Goal: Navigation & Orientation: Find specific page/section

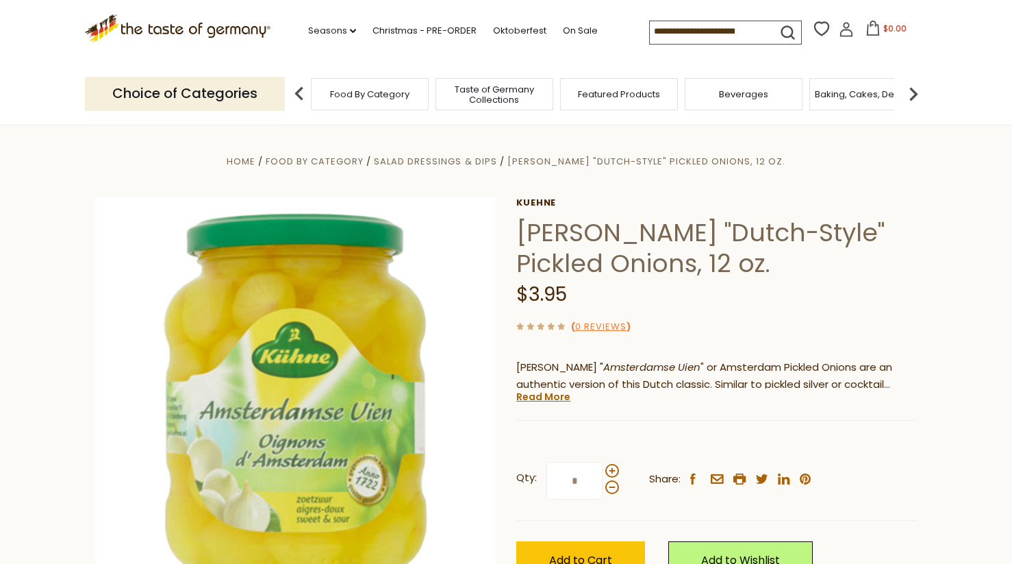
click at [401, 101] on div "Food By Category" at bounding box center [370, 94] width 118 height 32
click at [349, 94] on span "Food By Category" at bounding box center [369, 94] width 79 height 10
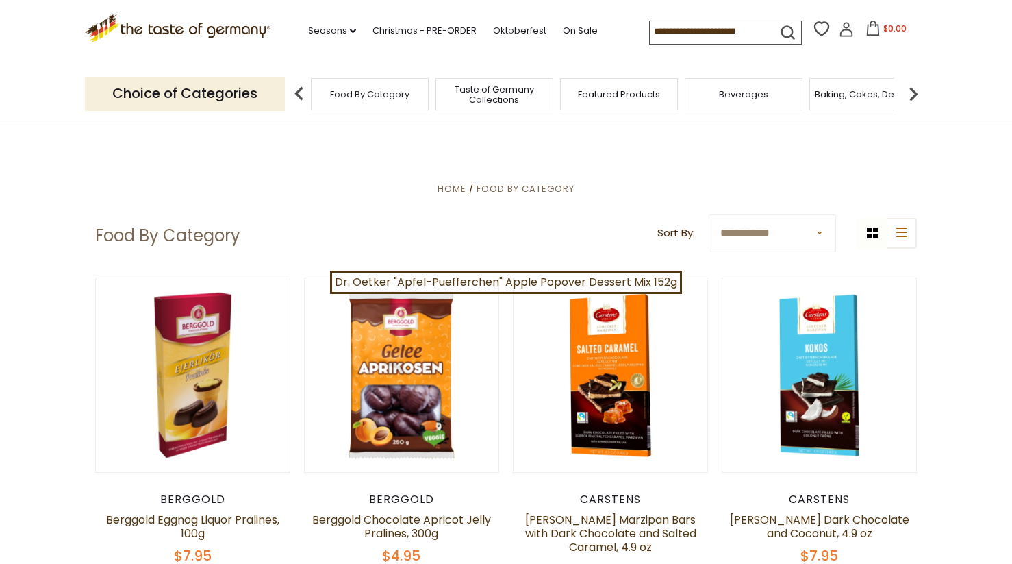
click at [401, 101] on div "Food By Category" at bounding box center [370, 94] width 118 height 32
click at [223, 27] on icon ".st0{fill:#EDD300;} .st1{fill:#D33E21;}" at bounding box center [178, 28] width 186 height 28
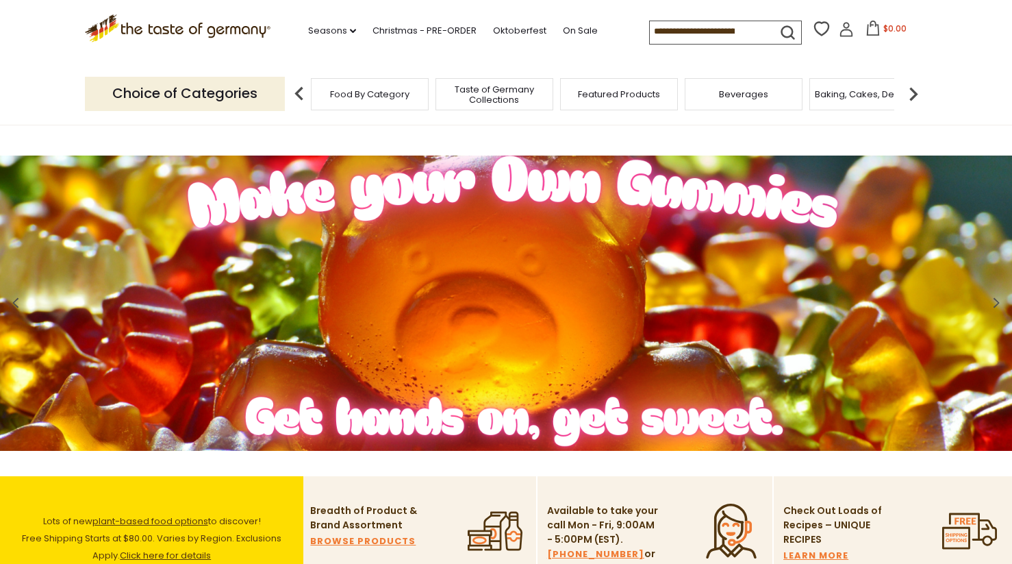
click at [498, 101] on span "Taste of Germany Collections" at bounding box center [495, 94] width 110 height 21
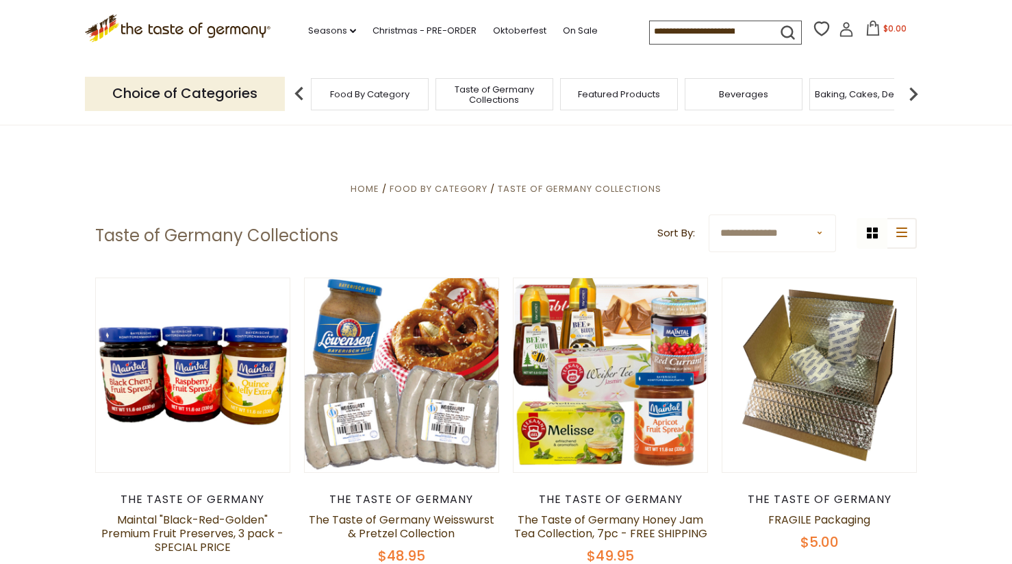
click at [628, 89] on span "Featured Products" at bounding box center [619, 94] width 82 height 10
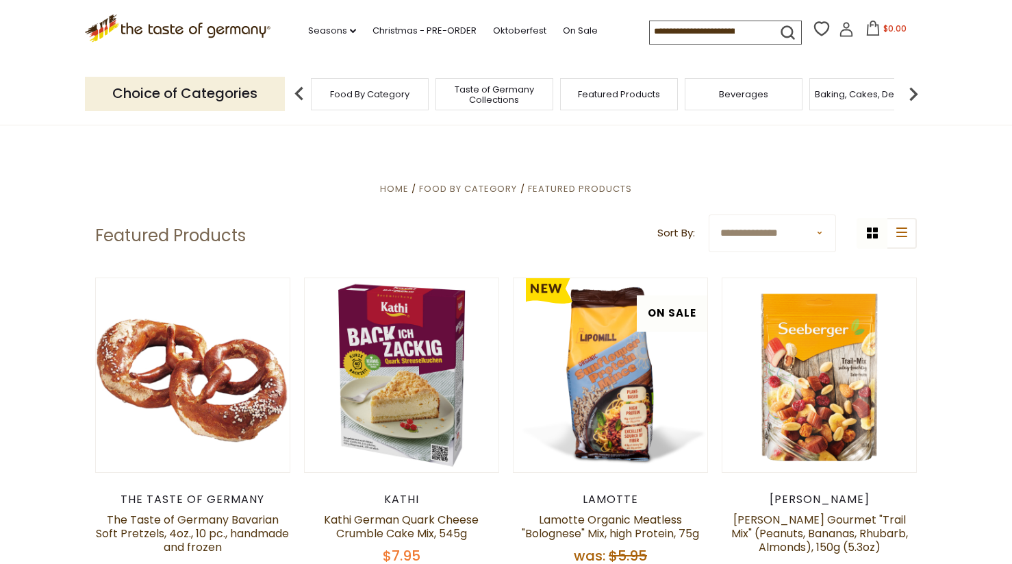
click at [915, 92] on img at bounding box center [913, 93] width 27 height 27
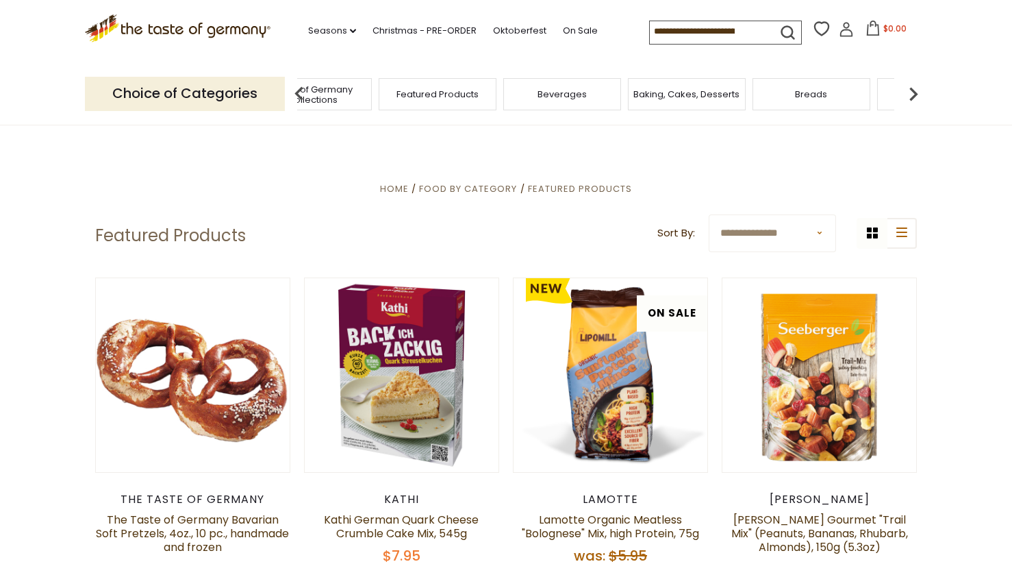
click at [915, 92] on img at bounding box center [913, 93] width 27 height 27
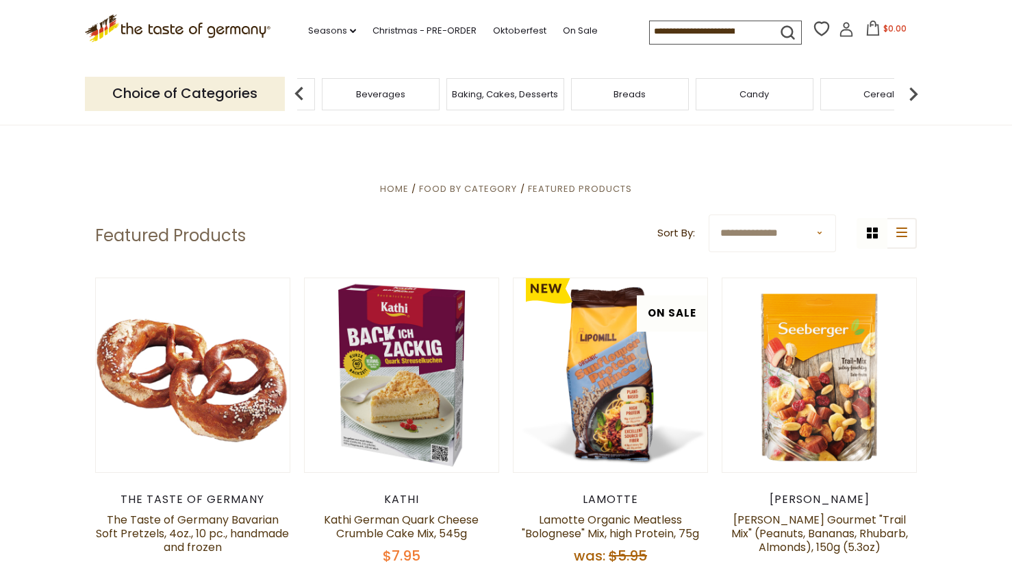
click at [915, 92] on img at bounding box center [913, 93] width 27 height 27
click at [914, 92] on img at bounding box center [913, 93] width 27 height 27
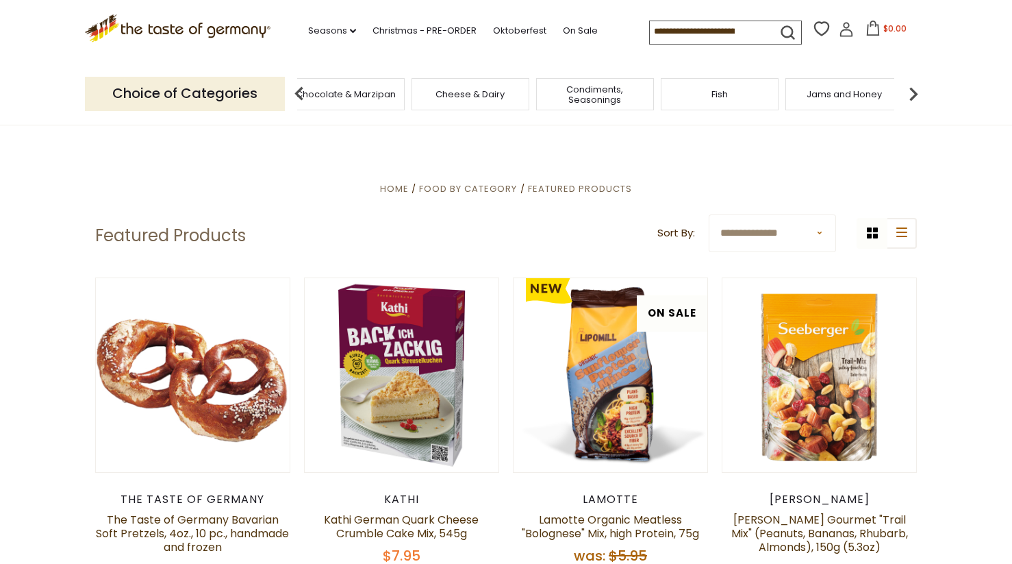
click at [907, 94] on img at bounding box center [913, 93] width 27 height 27
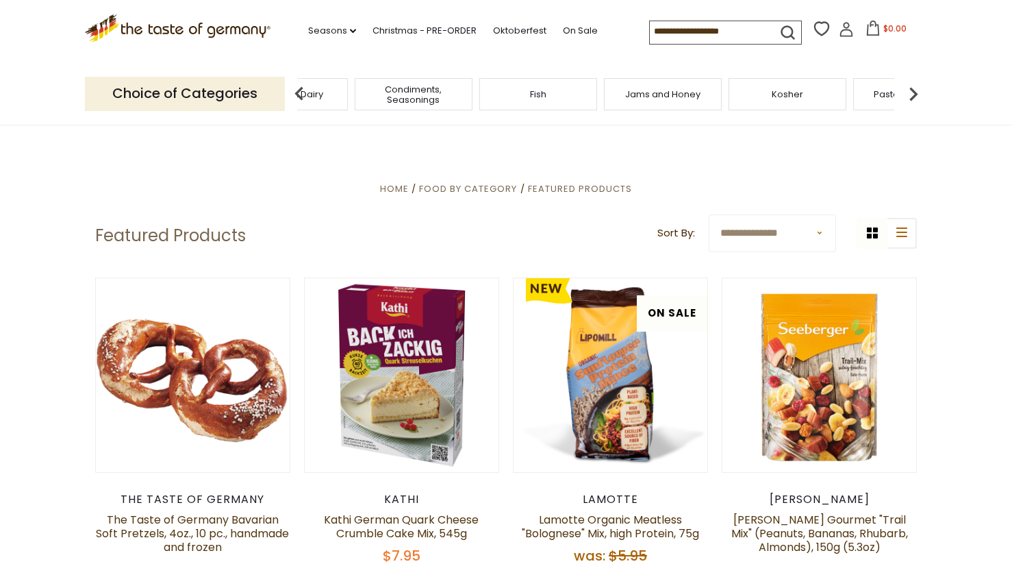
click at [907, 94] on img at bounding box center [913, 93] width 27 height 27
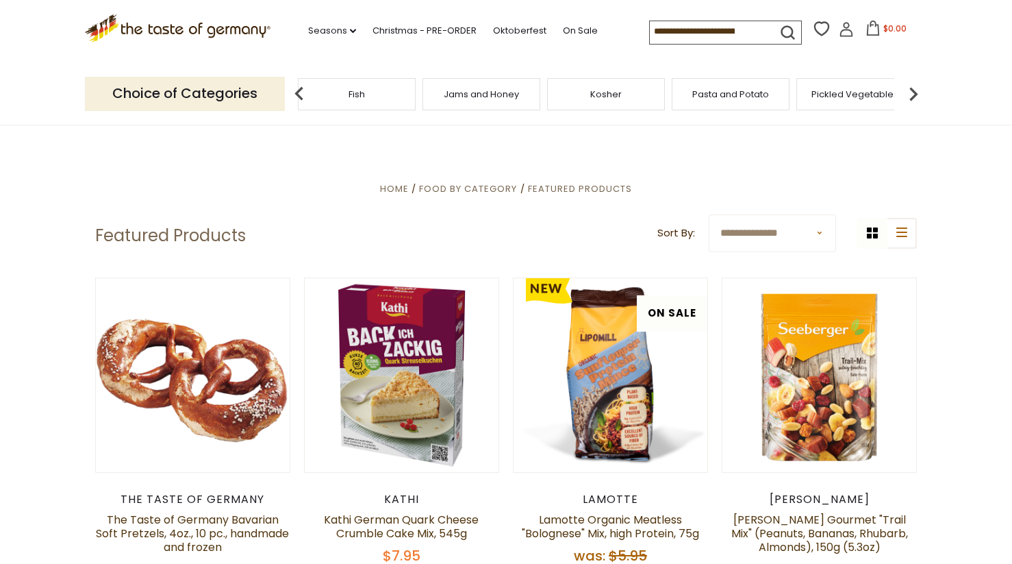
click at [861, 89] on span "Pickled Vegetables" at bounding box center [855, 94] width 87 height 10
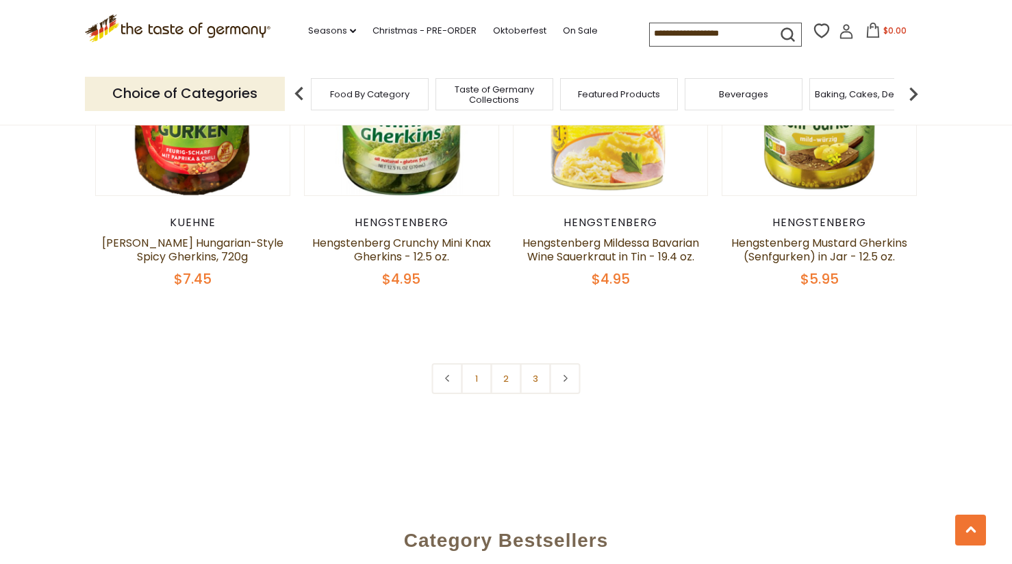
scroll to position [3239, 0]
click at [565, 374] on icon at bounding box center [565, 377] width 8 height 7
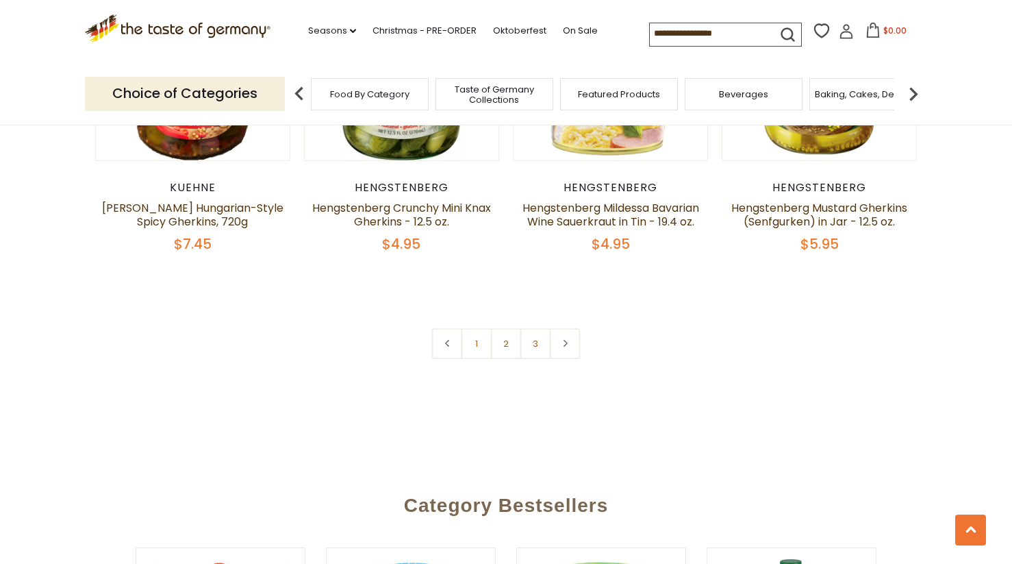
scroll to position [3339, 0]
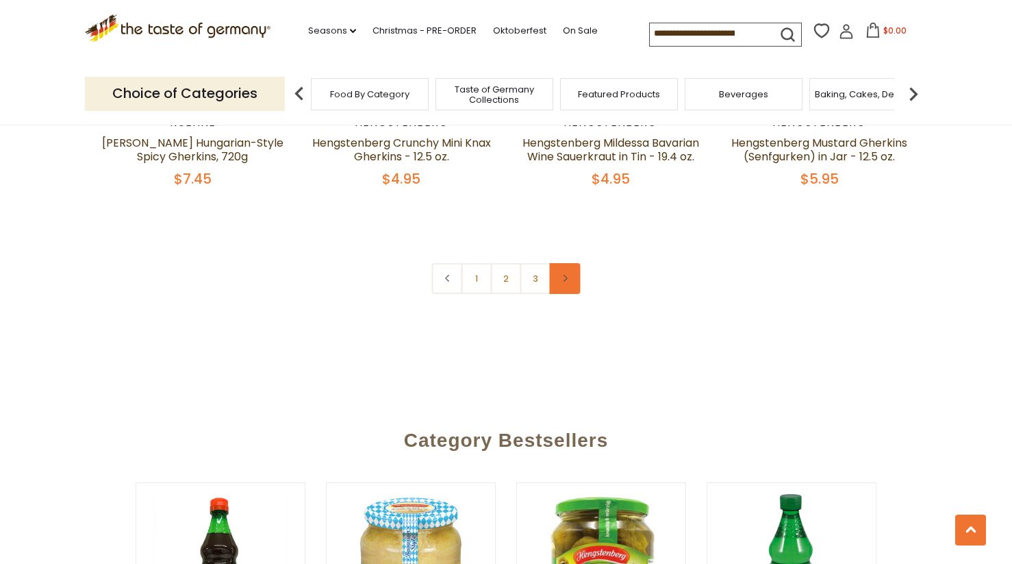
click at [566, 275] on icon at bounding box center [565, 278] width 8 height 7
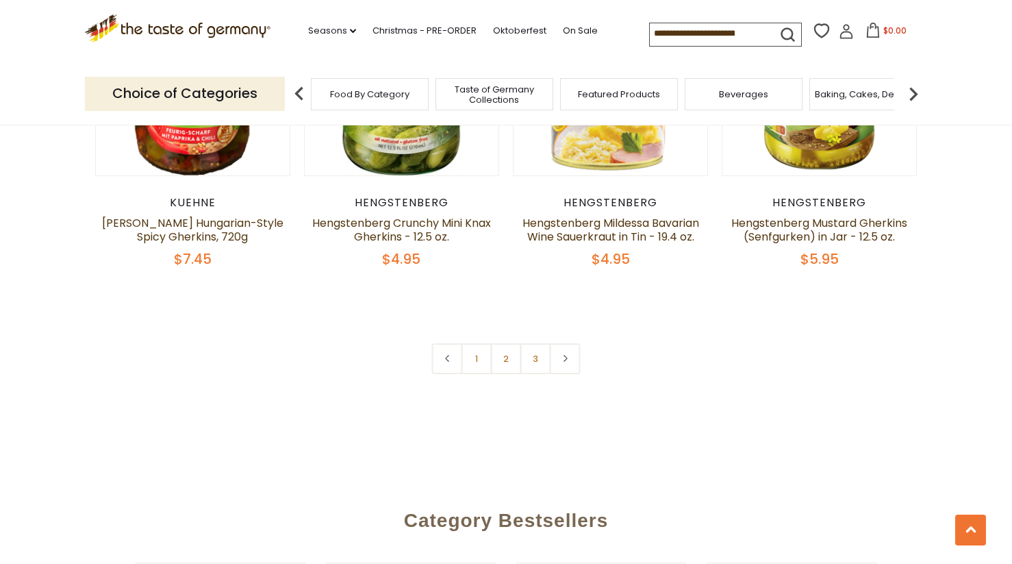
scroll to position [3259, 0]
click at [537, 343] on link "3" at bounding box center [536, 358] width 31 height 31
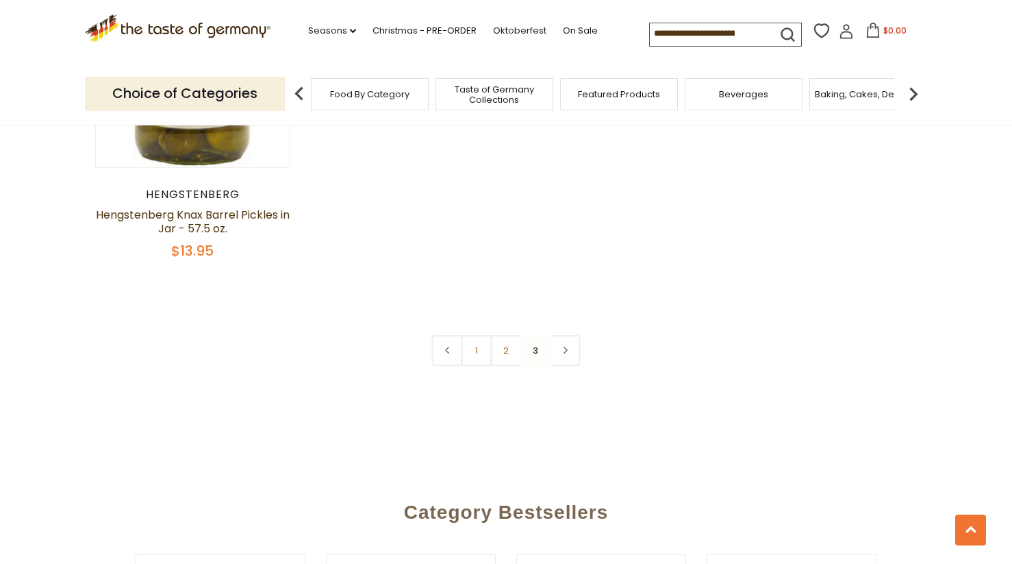
scroll to position [1968, 0]
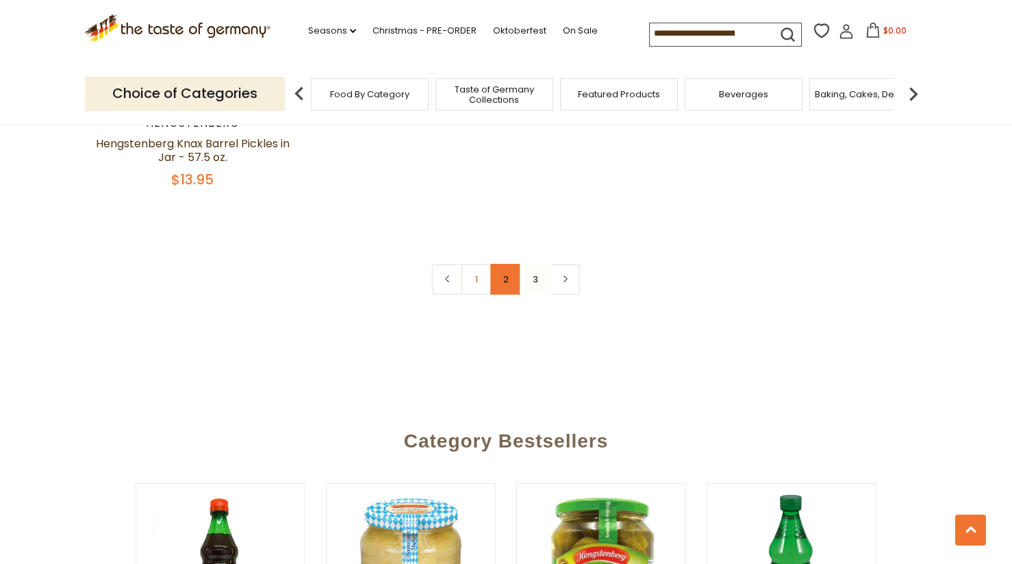
click at [506, 264] on link "2" at bounding box center [506, 279] width 31 height 31
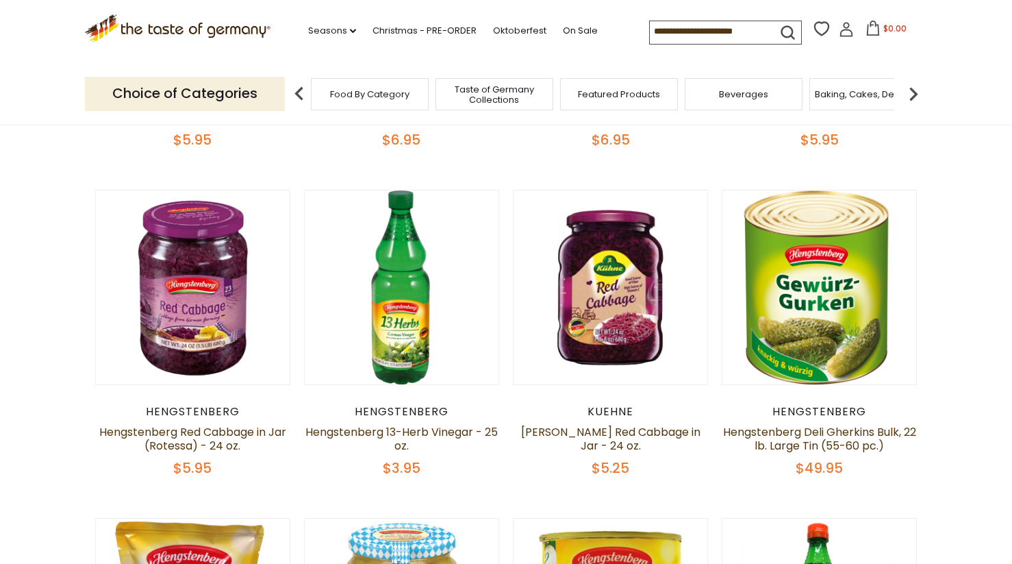
scroll to position [0, 0]
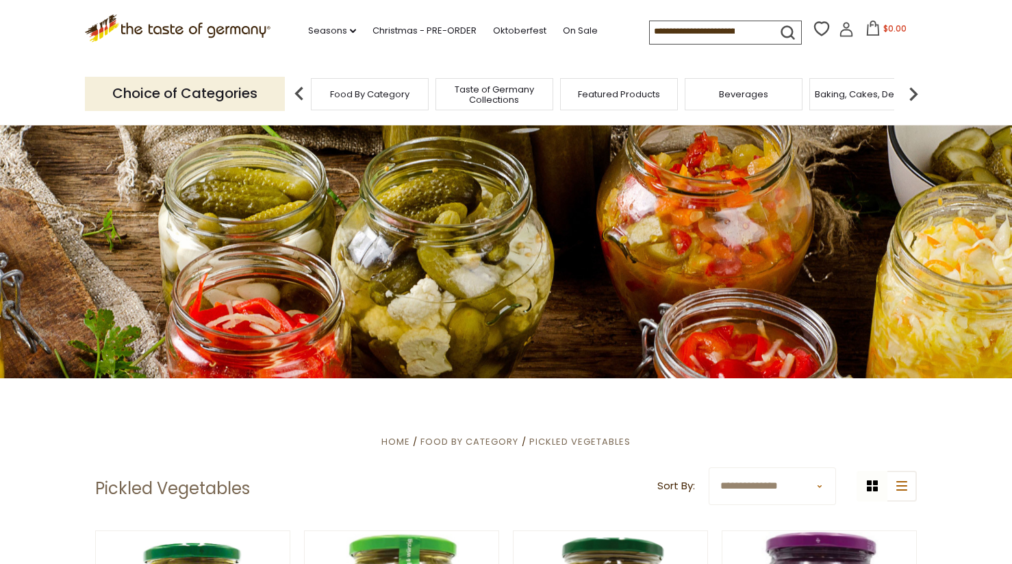
click at [912, 97] on img at bounding box center [913, 93] width 27 height 27
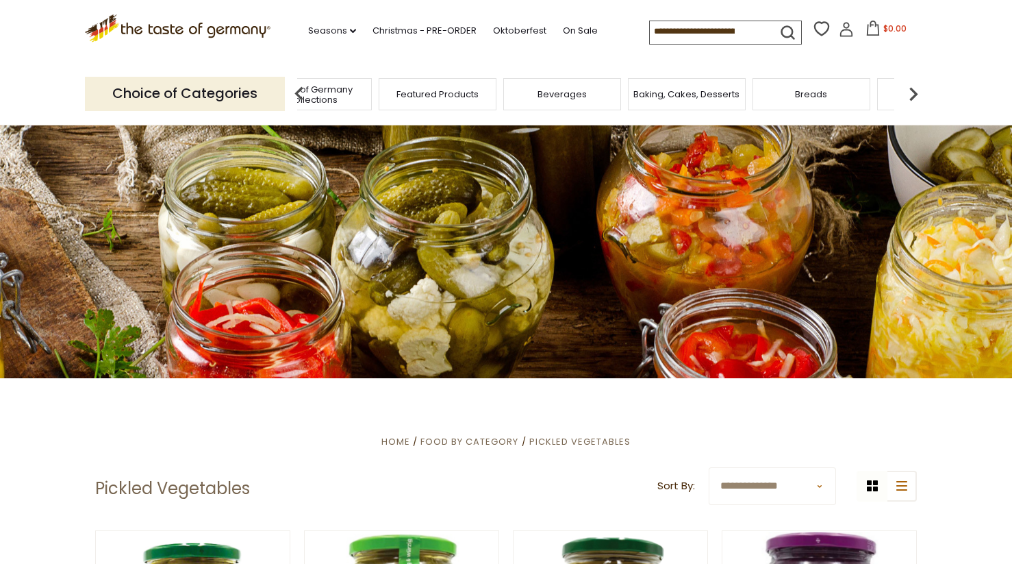
click at [912, 97] on img at bounding box center [913, 93] width 27 height 27
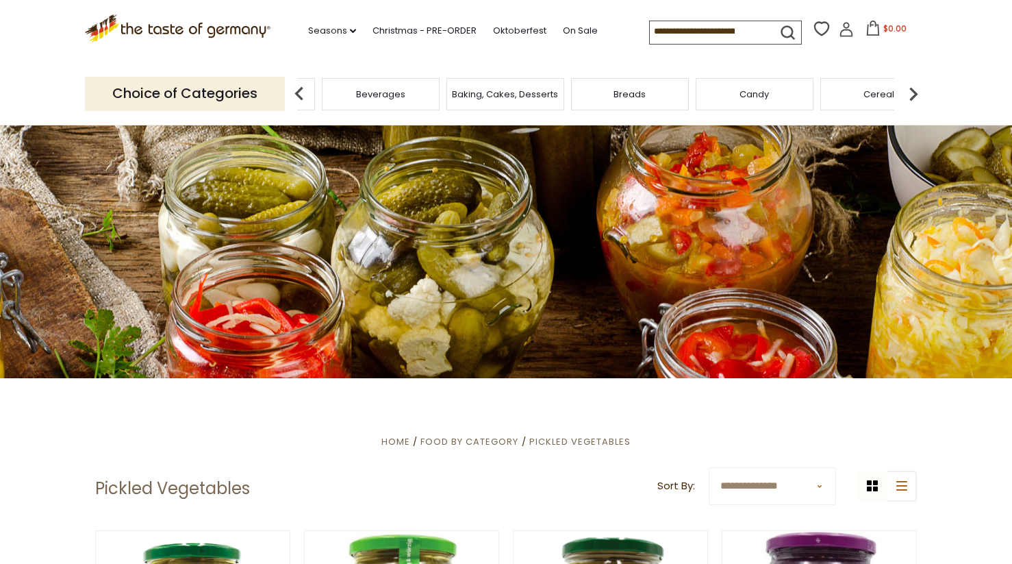
click at [912, 97] on img at bounding box center [913, 93] width 27 height 27
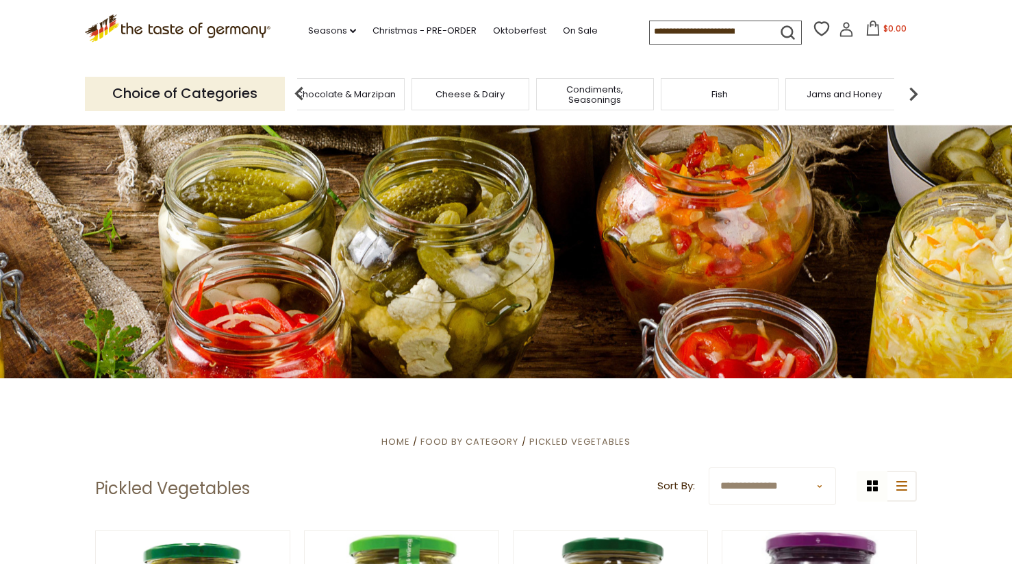
click at [912, 97] on img at bounding box center [913, 93] width 27 height 27
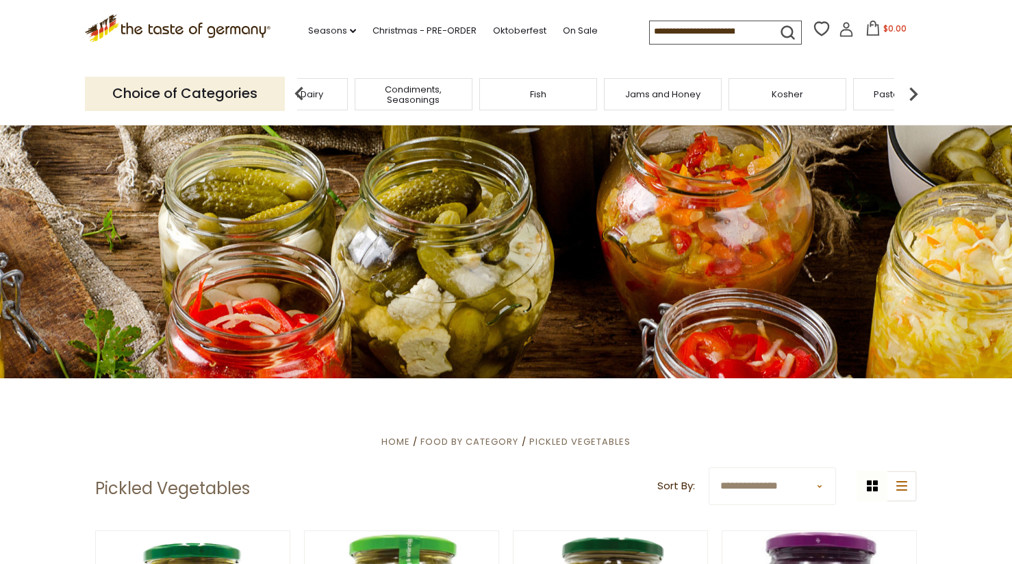
click at [912, 97] on img at bounding box center [913, 93] width 27 height 27
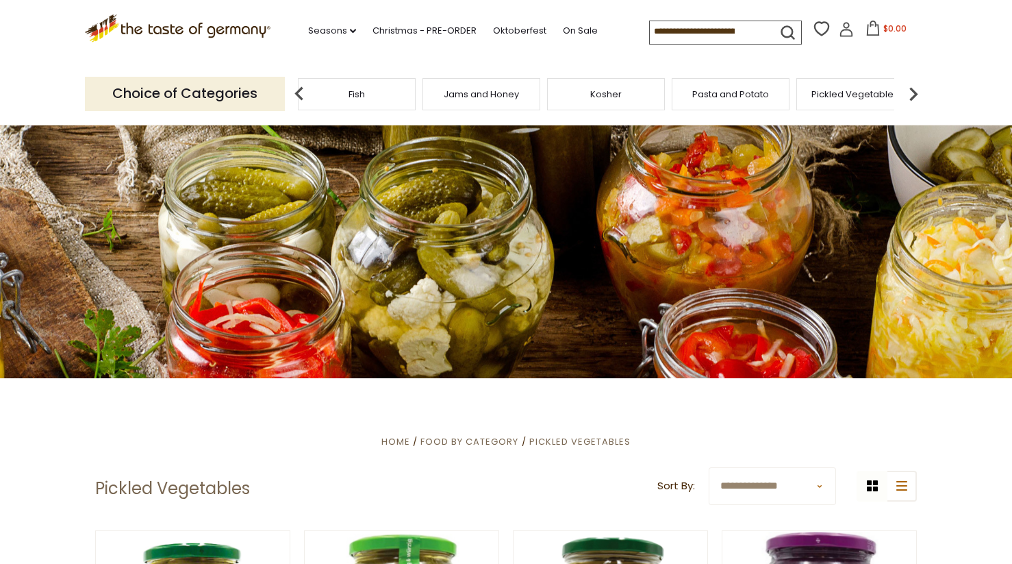
click at [912, 97] on img at bounding box center [913, 93] width 27 height 27
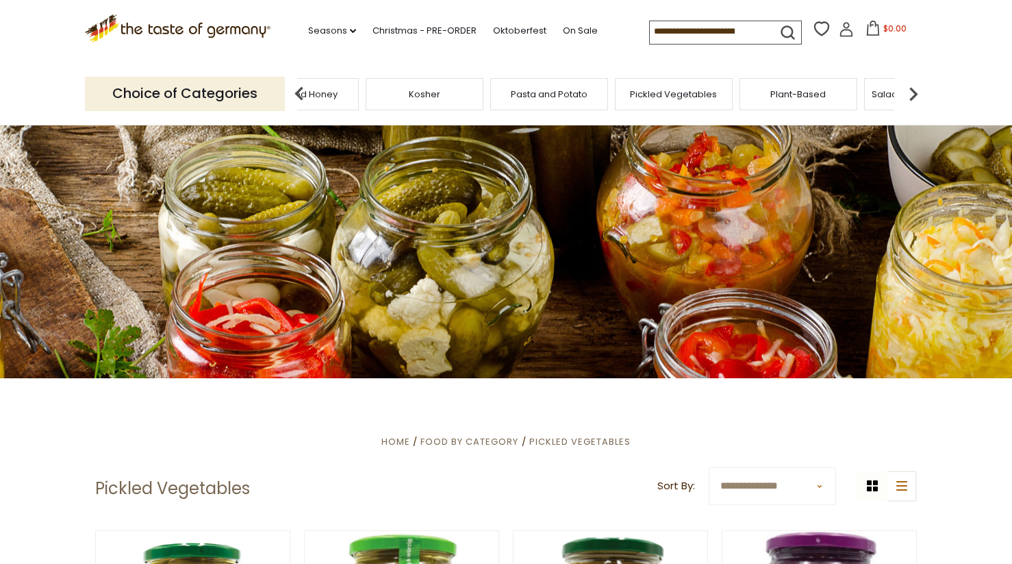
click at [912, 97] on img at bounding box center [913, 93] width 27 height 27
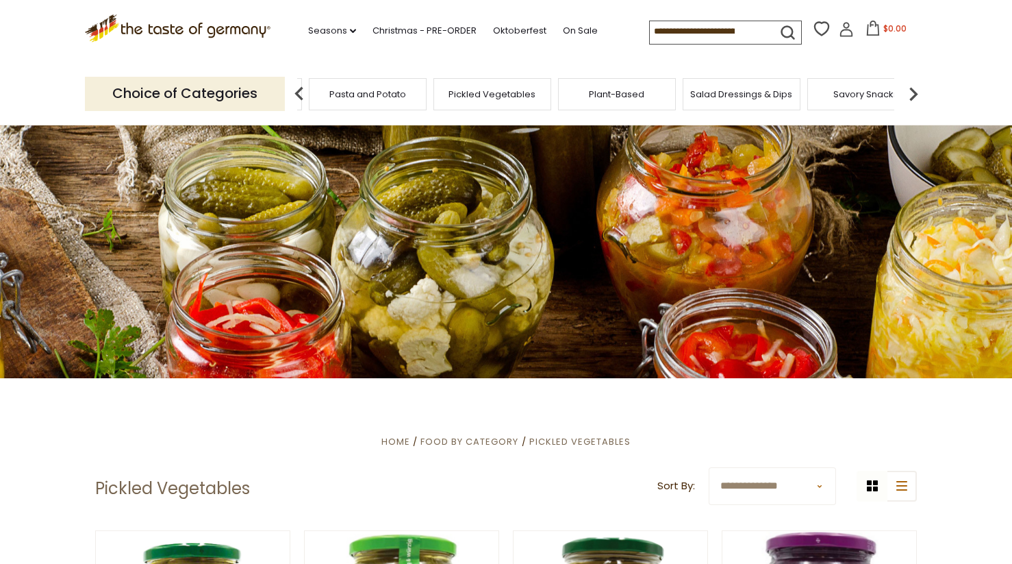
click at [912, 97] on img at bounding box center [913, 93] width 27 height 27
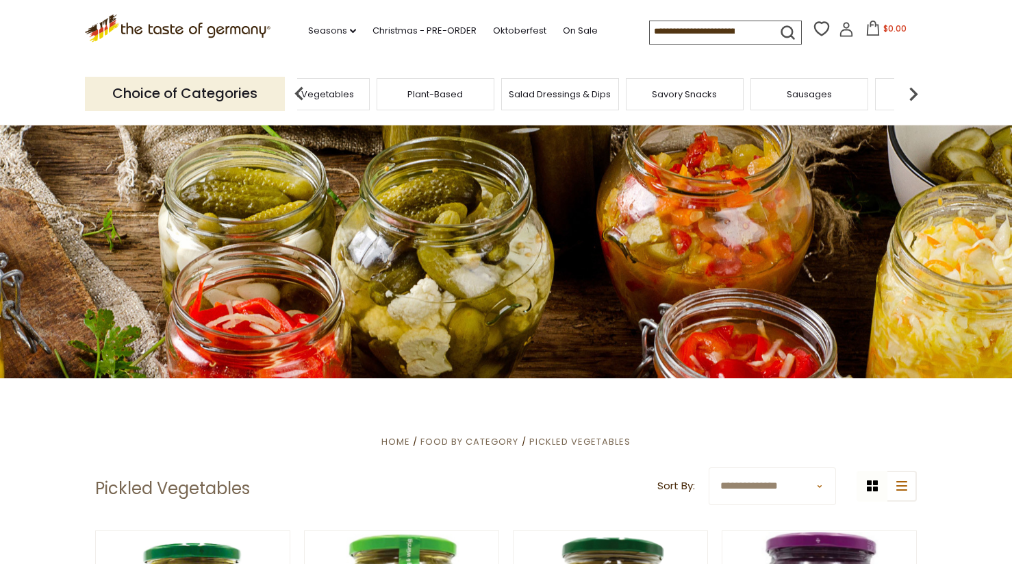
click at [912, 97] on img at bounding box center [913, 93] width 27 height 27
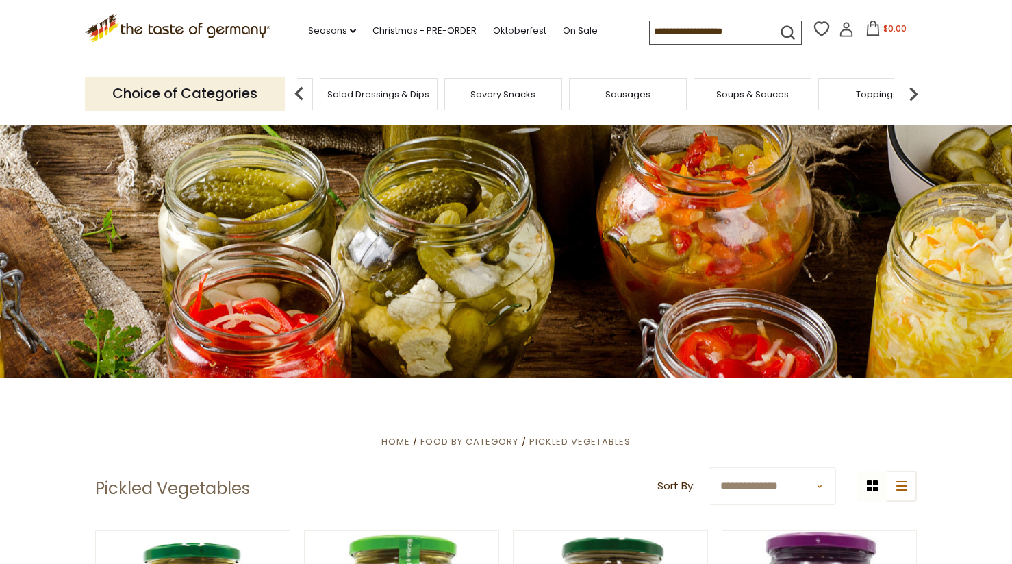
click at [912, 97] on img at bounding box center [913, 93] width 27 height 27
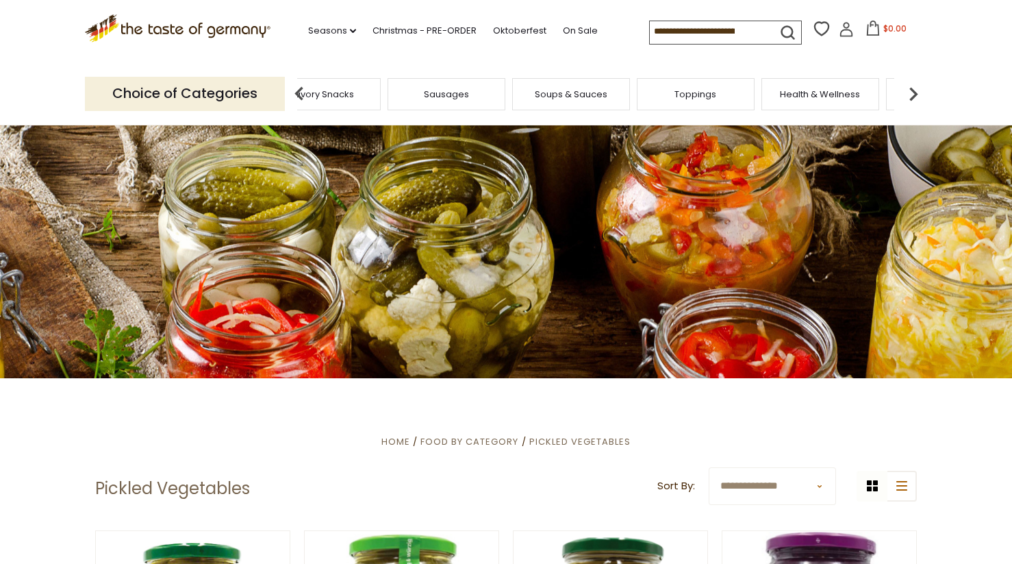
click at [448, 99] on span "Sausages" at bounding box center [446, 94] width 45 height 10
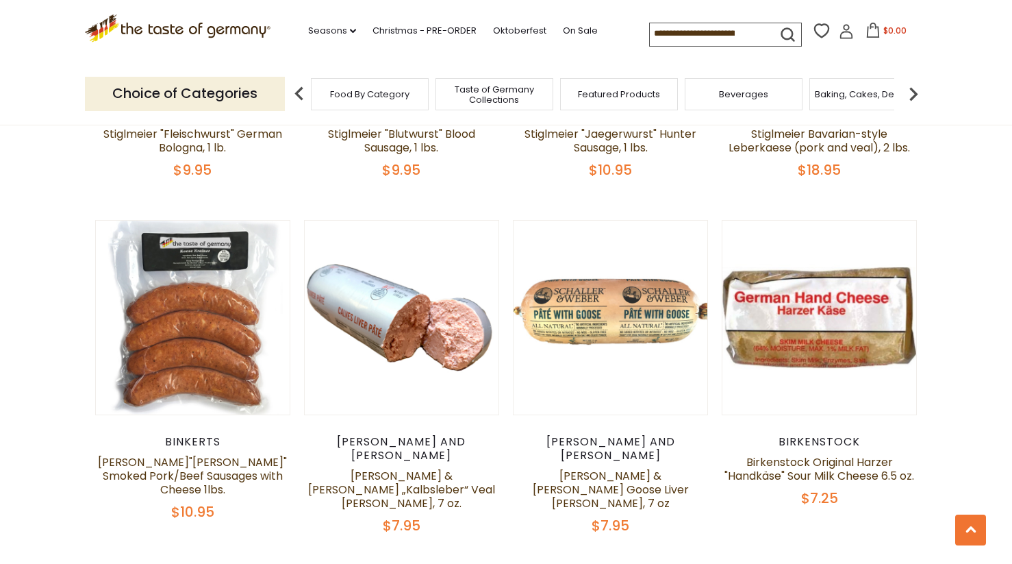
scroll to position [3135, 0]
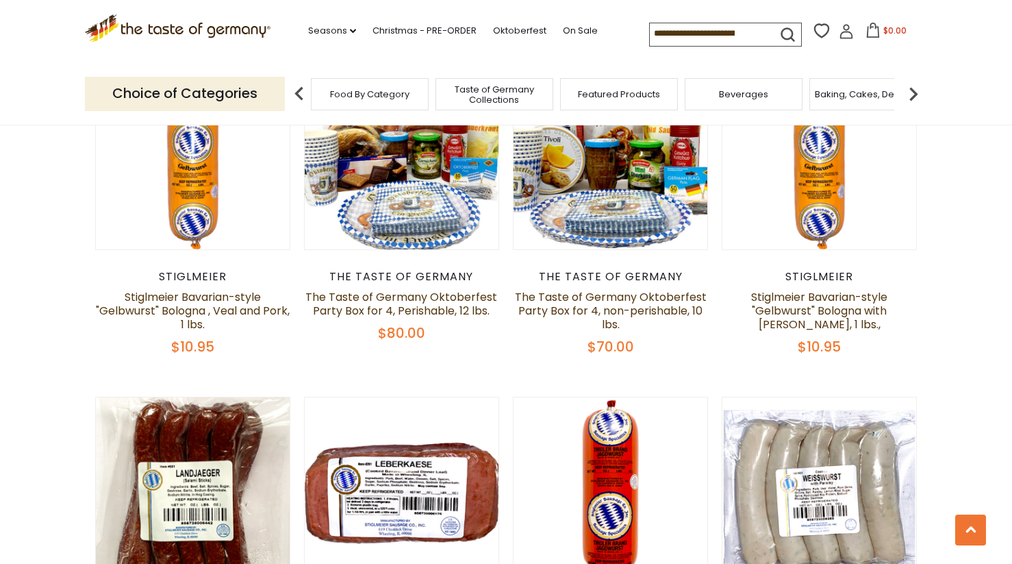
scroll to position [0, 0]
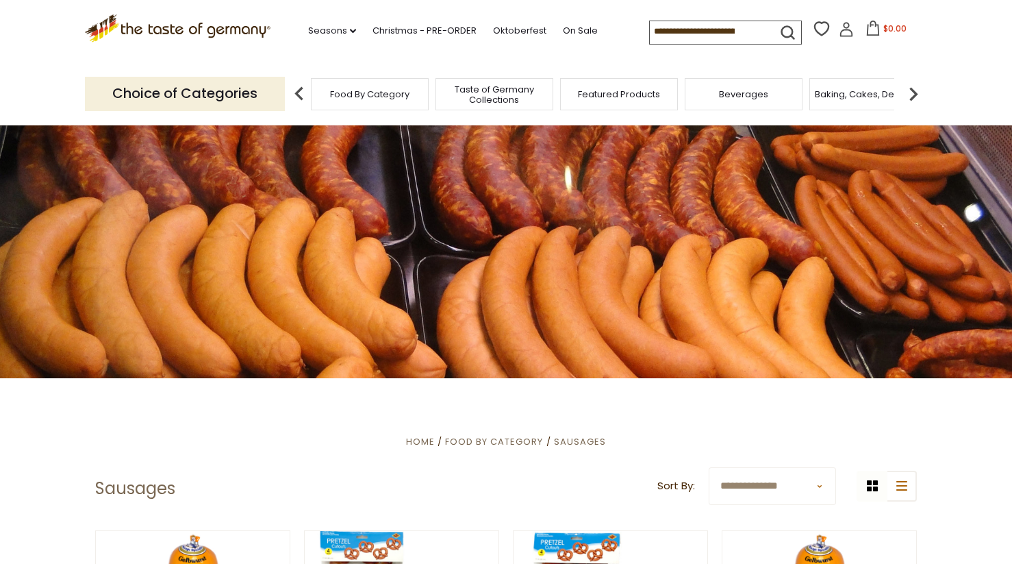
click at [745, 97] on span "Beverages" at bounding box center [743, 94] width 49 height 10
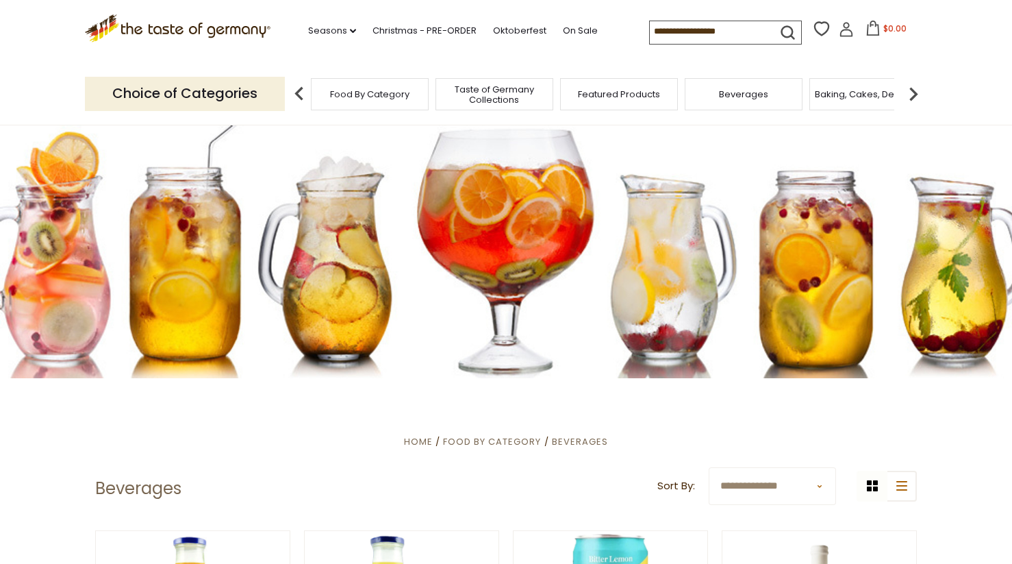
click at [904, 99] on img at bounding box center [913, 93] width 27 height 27
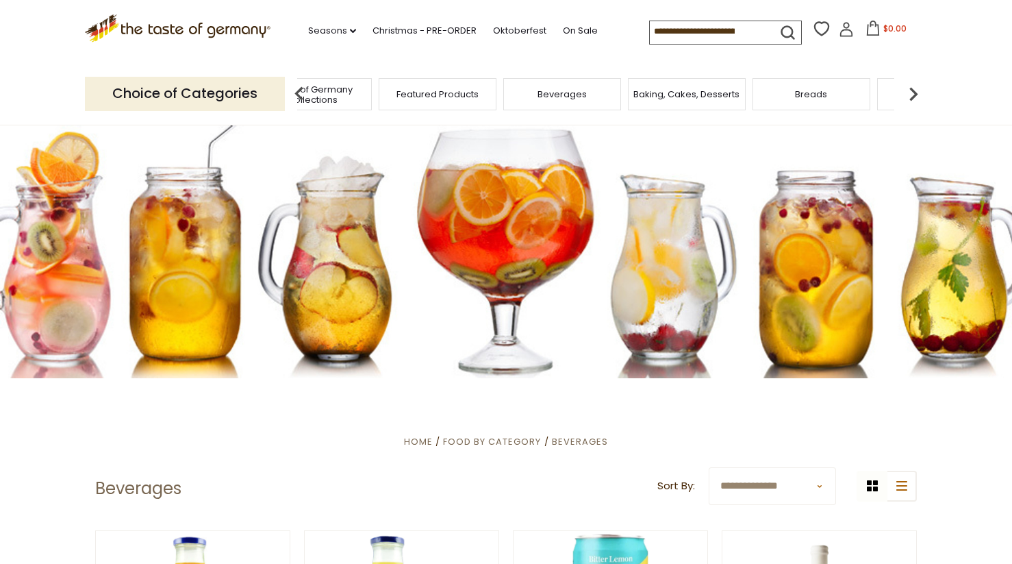
click at [685, 92] on span "Baking, Cakes, Desserts" at bounding box center [687, 94] width 106 height 10
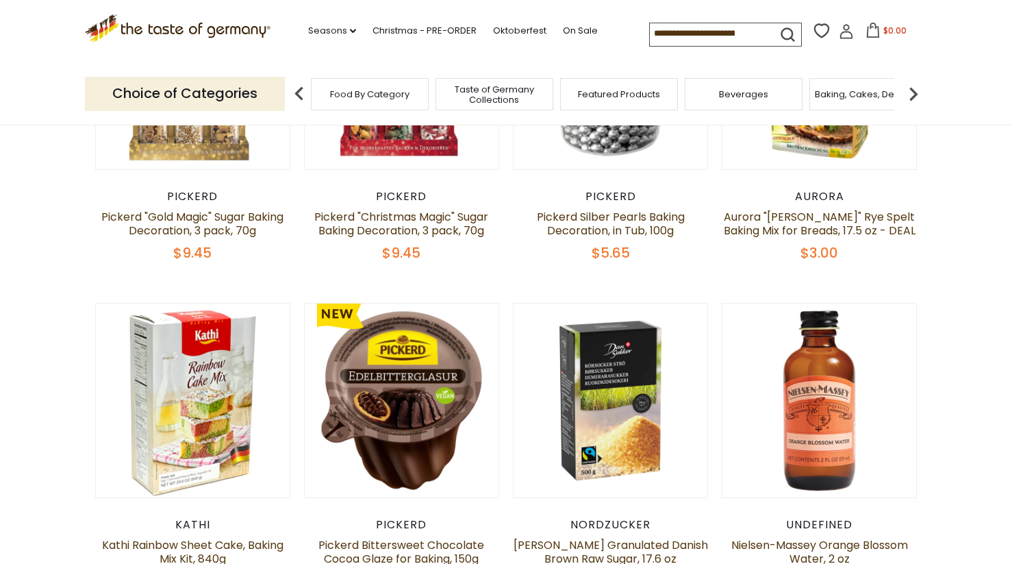
scroll to position [558, 0]
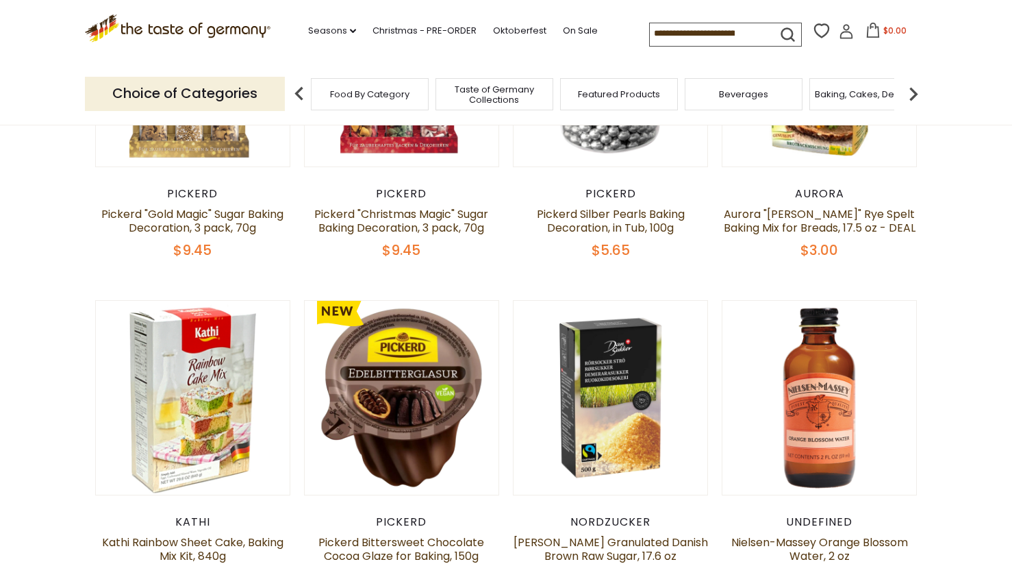
click at [914, 90] on img at bounding box center [913, 93] width 27 height 27
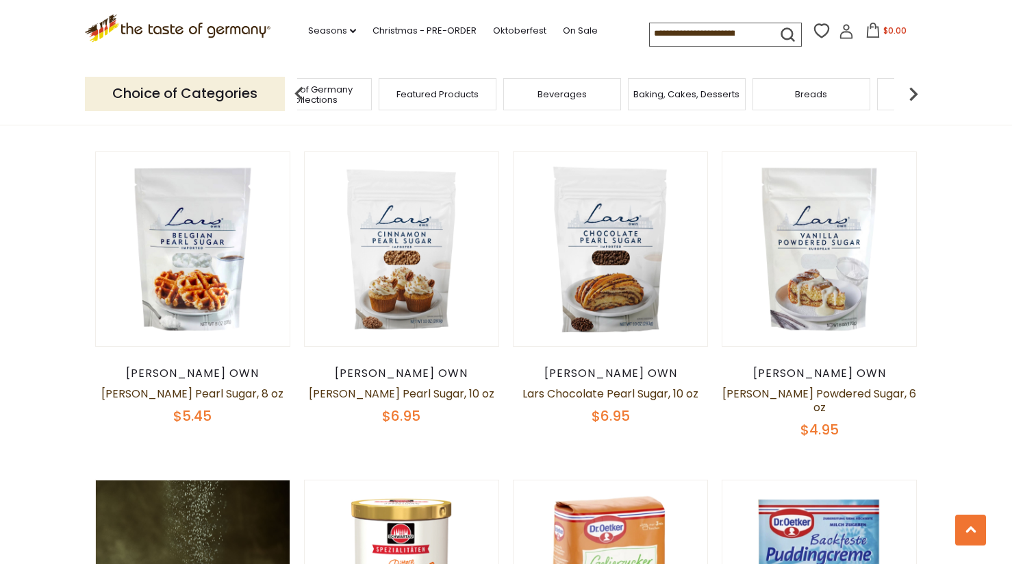
scroll to position [2687, 0]
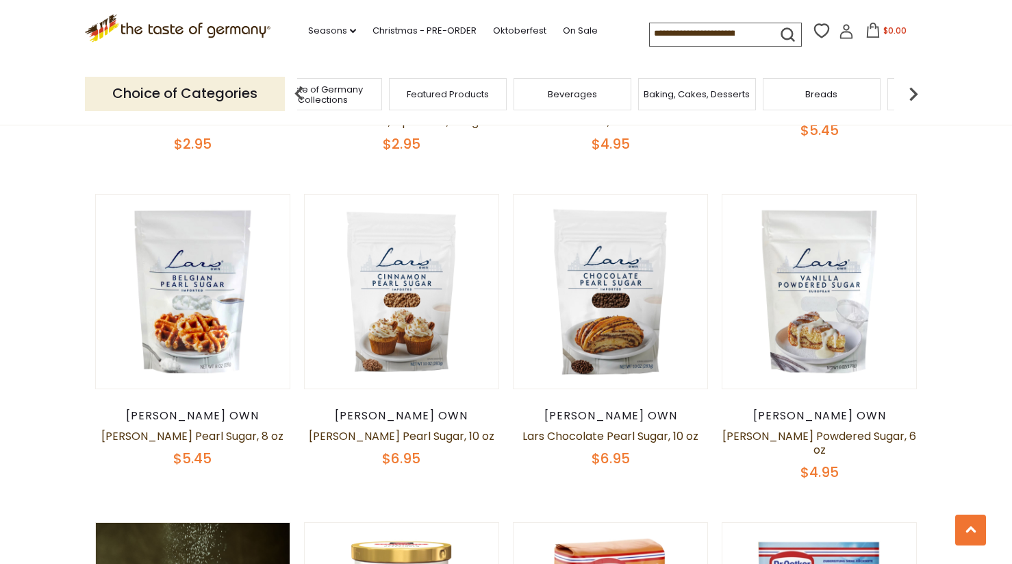
click at [844, 98] on div "Breads" at bounding box center [822, 94] width 118 height 32
click at [830, 95] on span "Breads" at bounding box center [822, 94] width 32 height 10
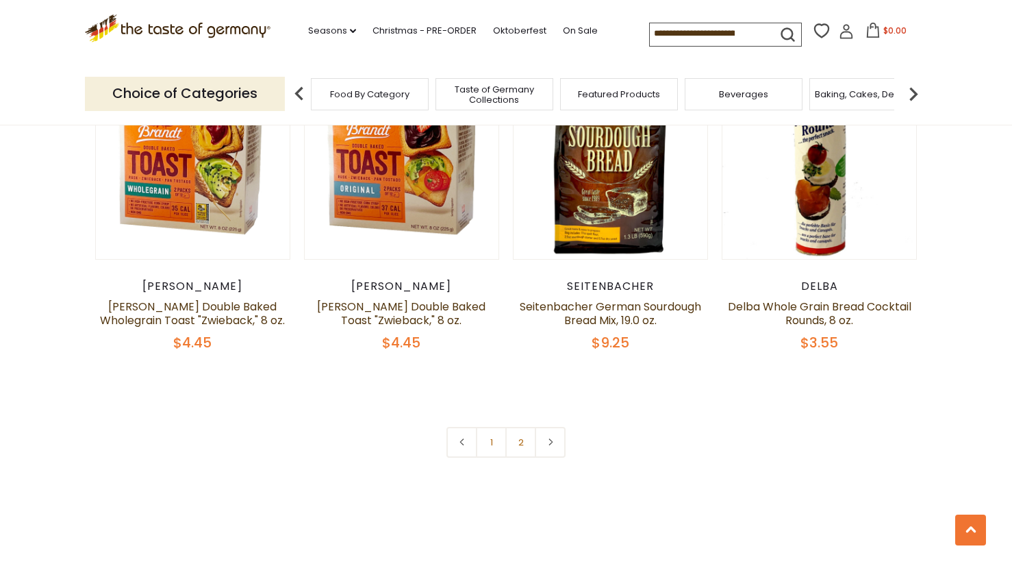
scroll to position [3122, 0]
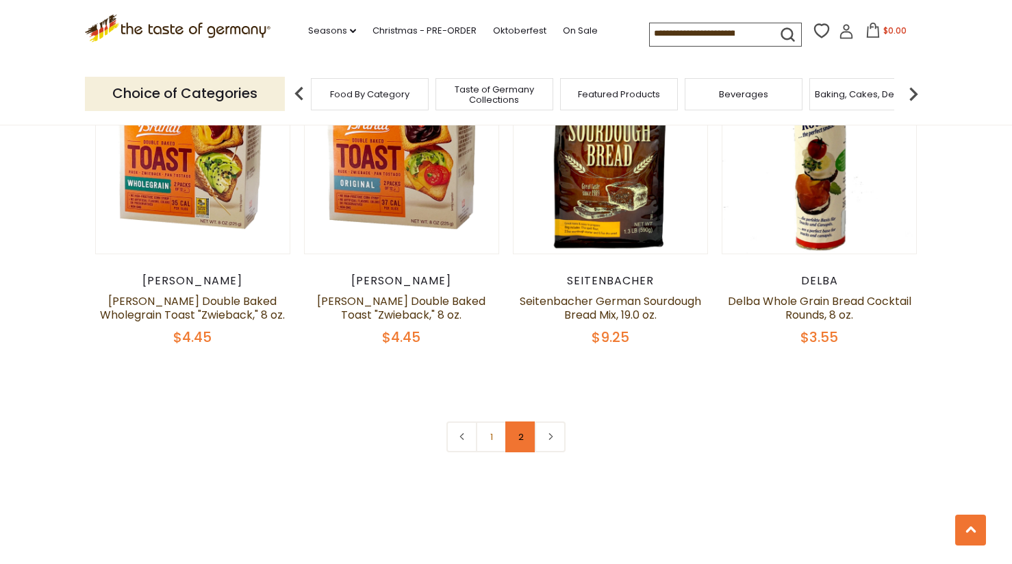
click at [522, 434] on link "2" at bounding box center [521, 436] width 31 height 31
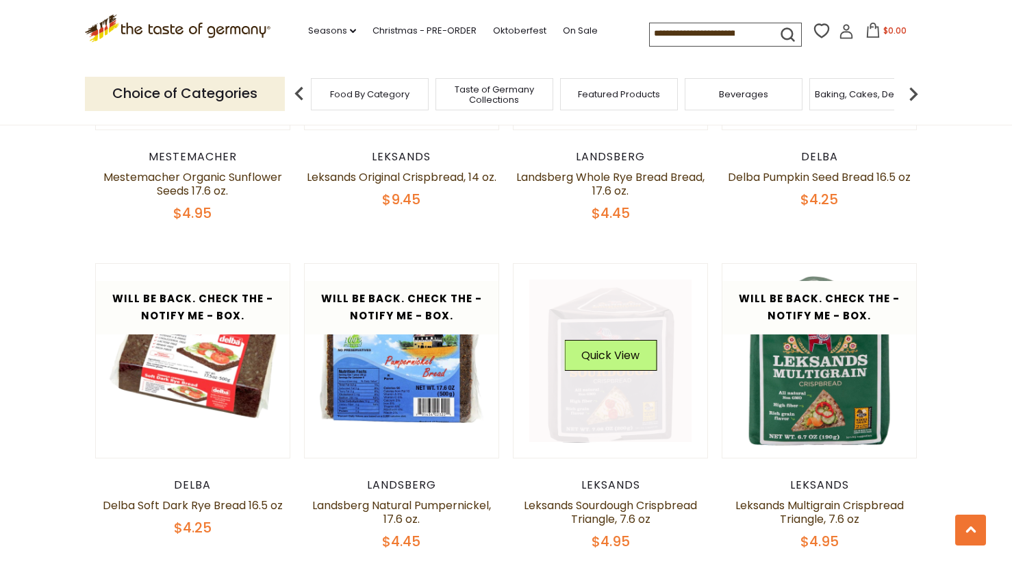
scroll to position [0, 0]
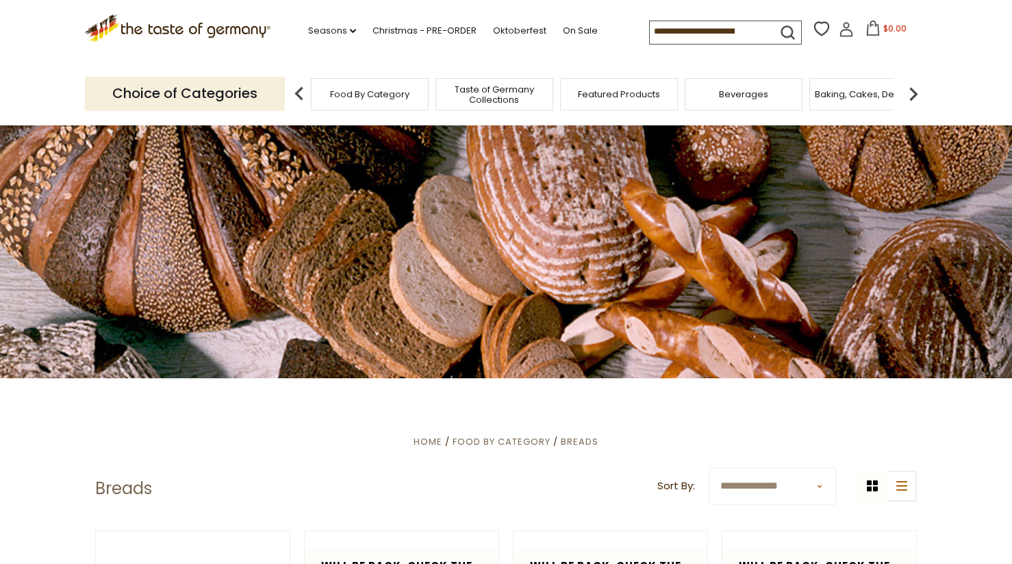
click at [911, 97] on img at bounding box center [913, 93] width 27 height 27
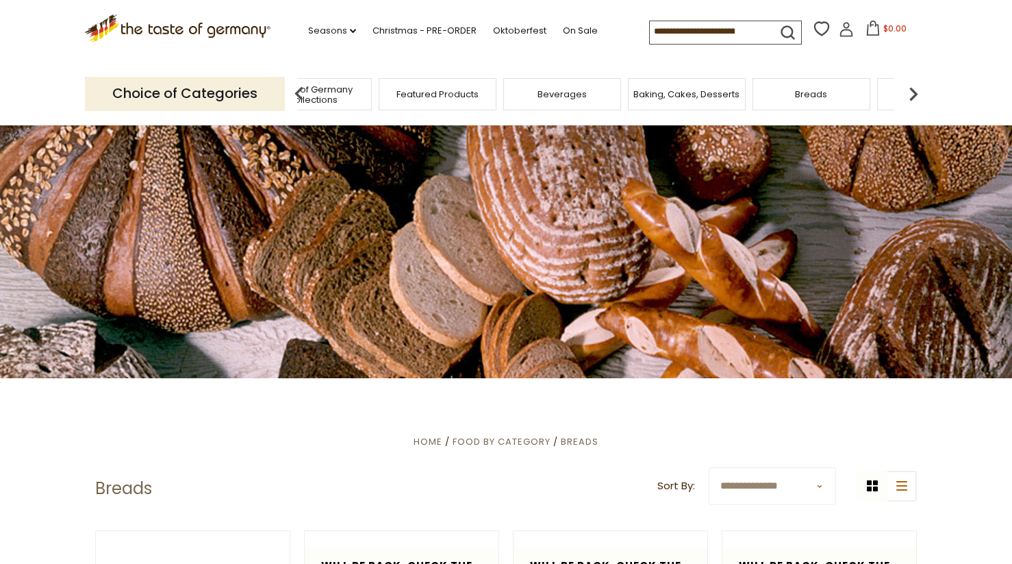
click at [911, 97] on img at bounding box center [913, 93] width 27 height 27
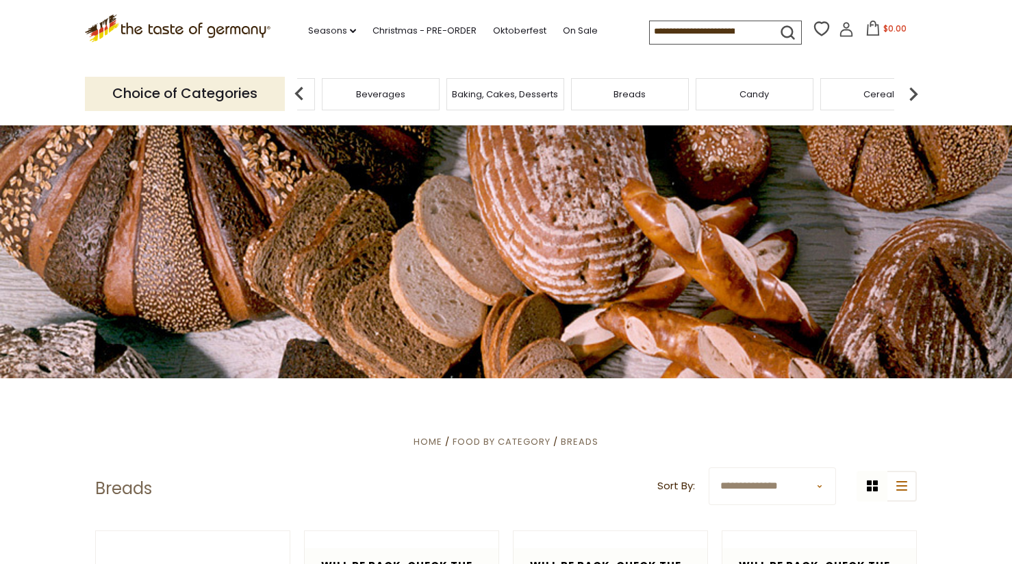
click at [911, 97] on img at bounding box center [913, 93] width 27 height 27
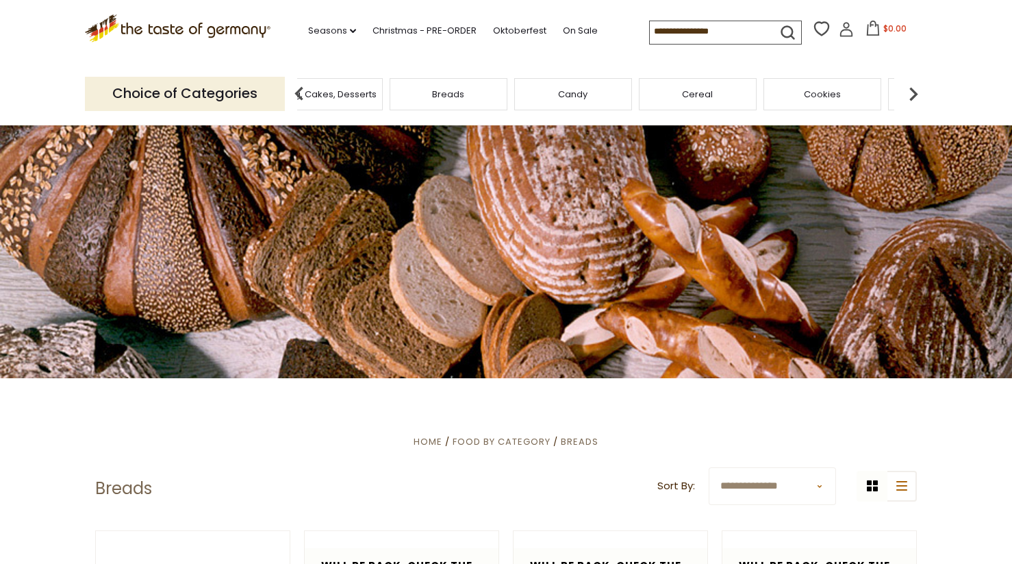
click at [911, 97] on img at bounding box center [913, 93] width 27 height 27
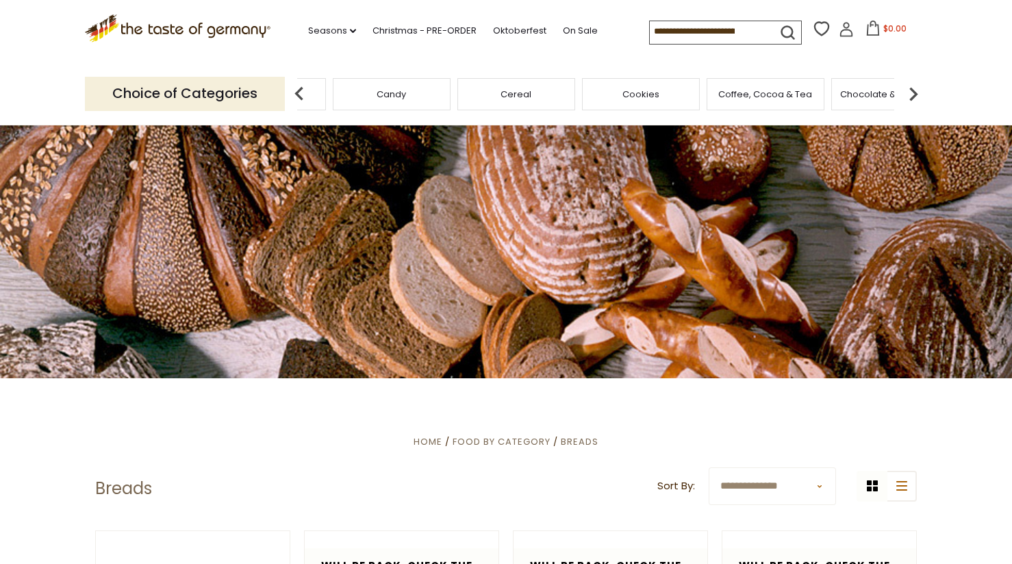
click at [911, 97] on img at bounding box center [913, 93] width 27 height 27
click at [423, 96] on span "Coffee, Cocoa & Tea" at bounding box center [403, 94] width 94 height 10
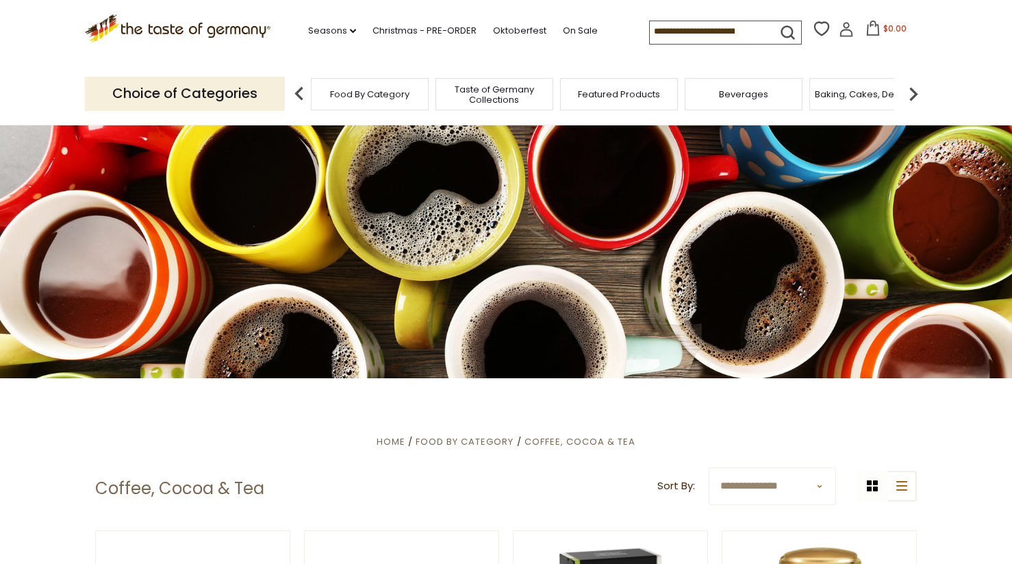
click at [914, 95] on img at bounding box center [913, 93] width 27 height 27
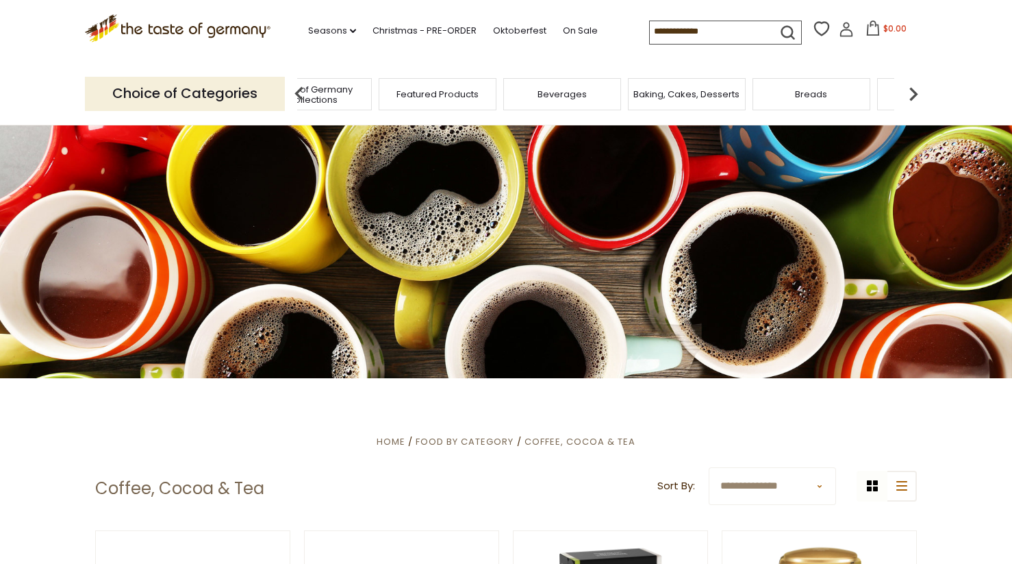
click at [914, 95] on img at bounding box center [913, 93] width 27 height 27
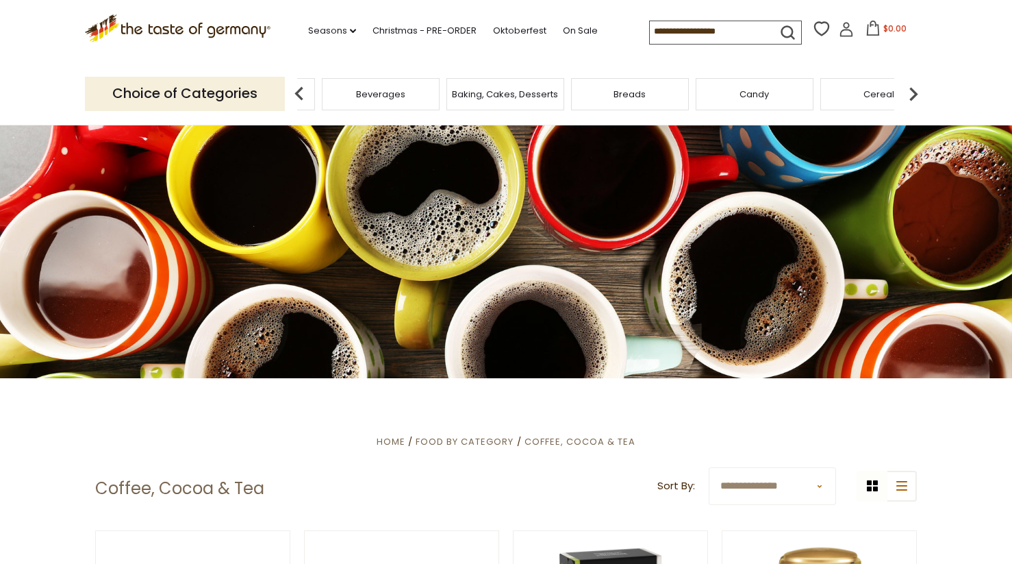
click at [914, 95] on img at bounding box center [913, 93] width 27 height 27
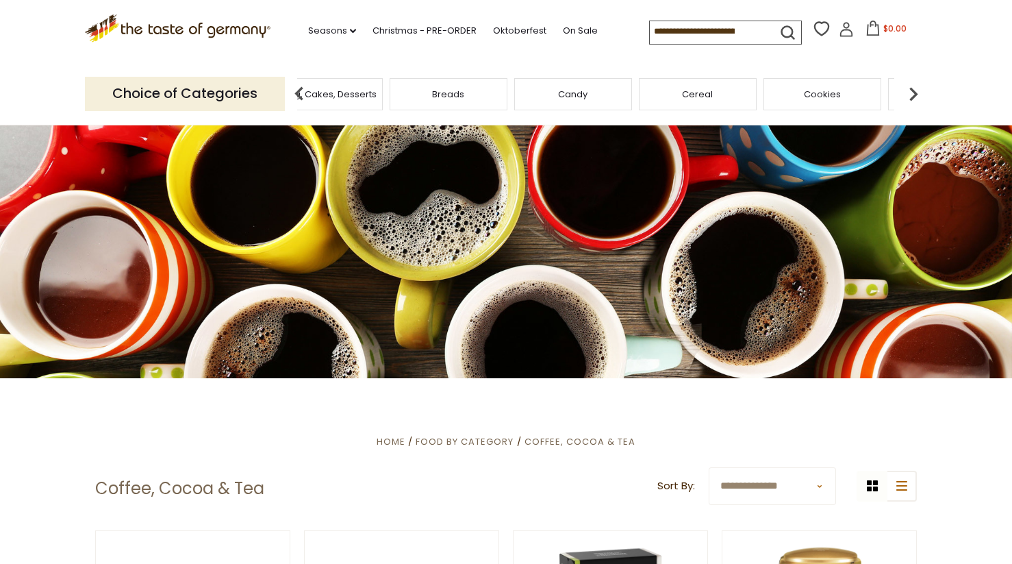
click at [914, 95] on img at bounding box center [913, 93] width 27 height 27
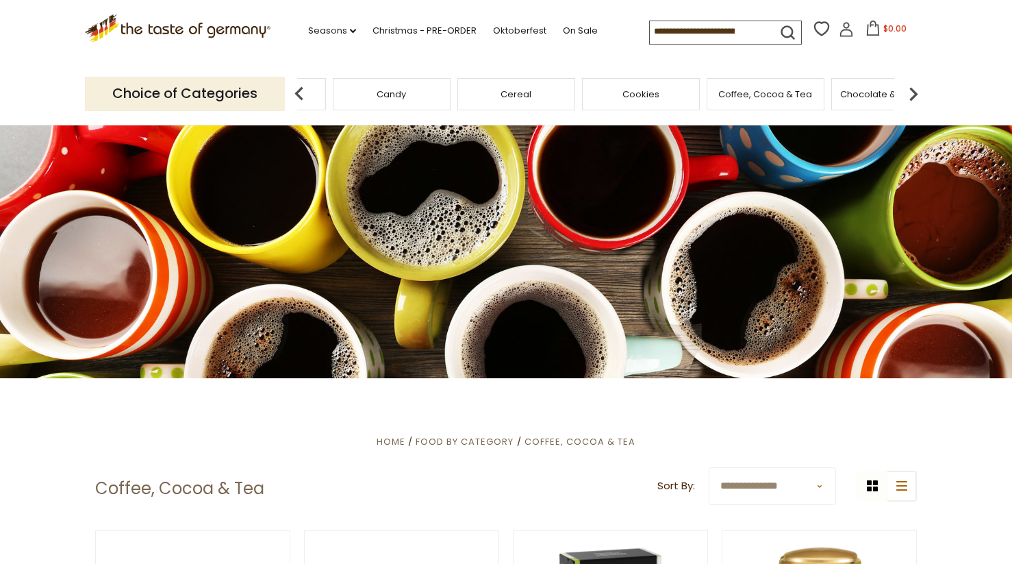
click at [914, 95] on img at bounding box center [913, 93] width 27 height 27
click at [771, 101] on span "Condiments, Seasonings" at bounding box center [777, 94] width 110 height 21
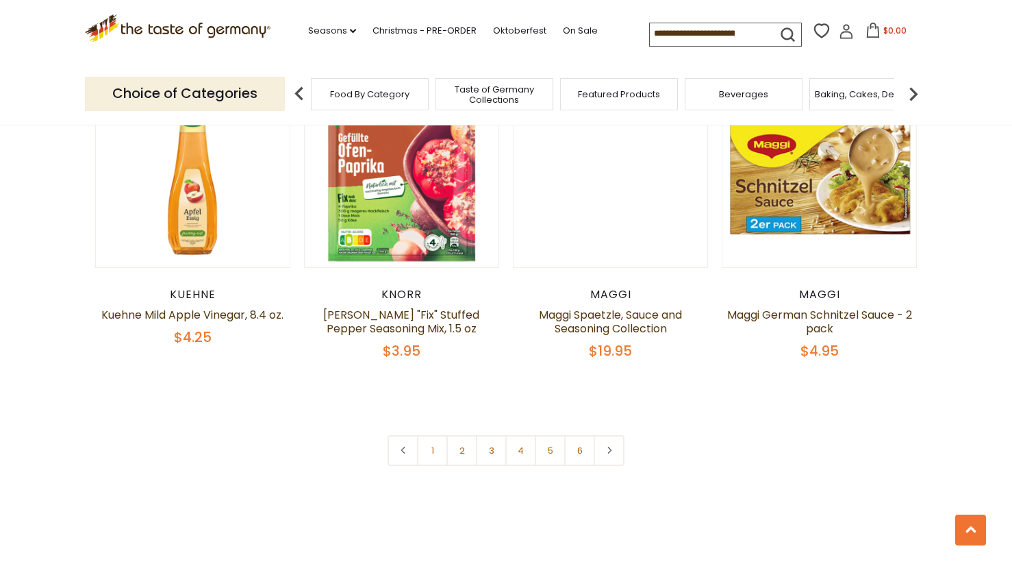
scroll to position [3167, 0]
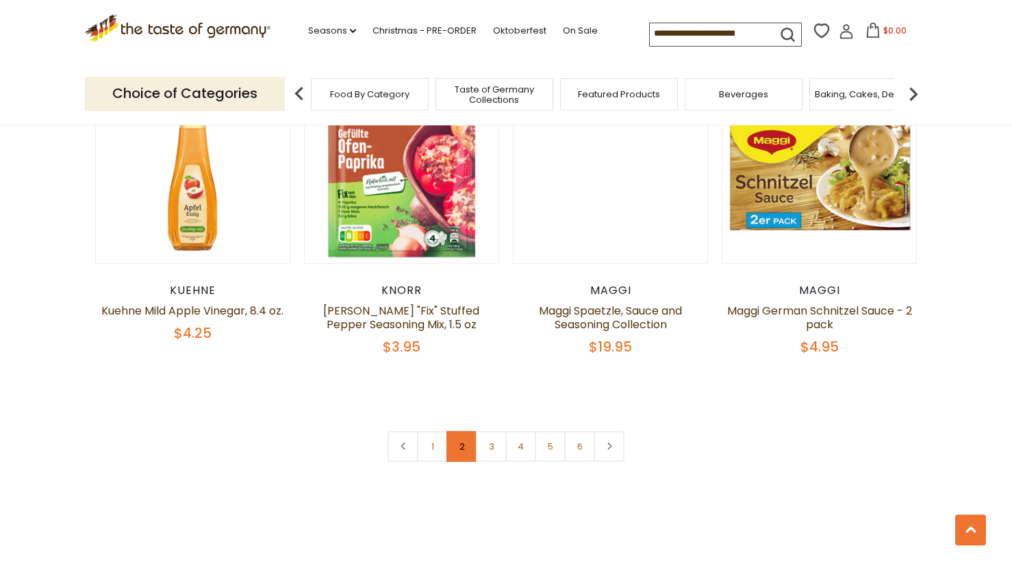
click at [460, 431] on link "2" at bounding box center [462, 446] width 31 height 31
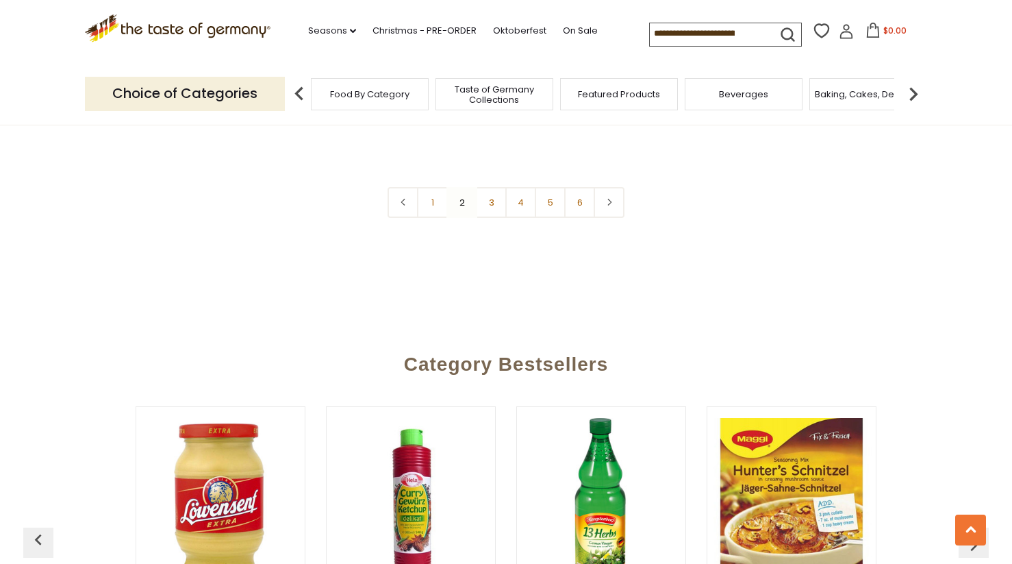
scroll to position [3402, 0]
click at [492, 186] on link "3" at bounding box center [491, 201] width 31 height 31
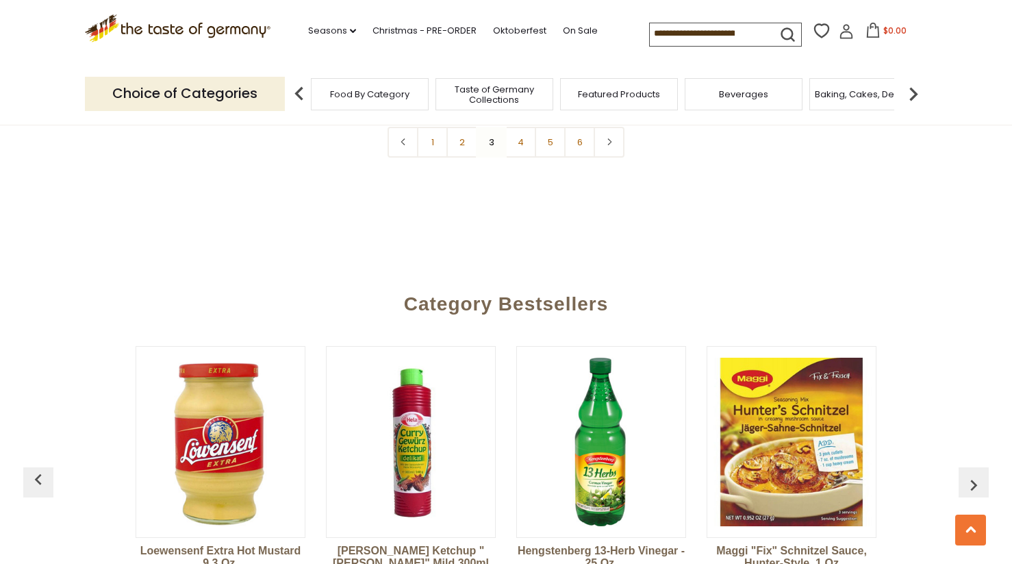
scroll to position [3446, 0]
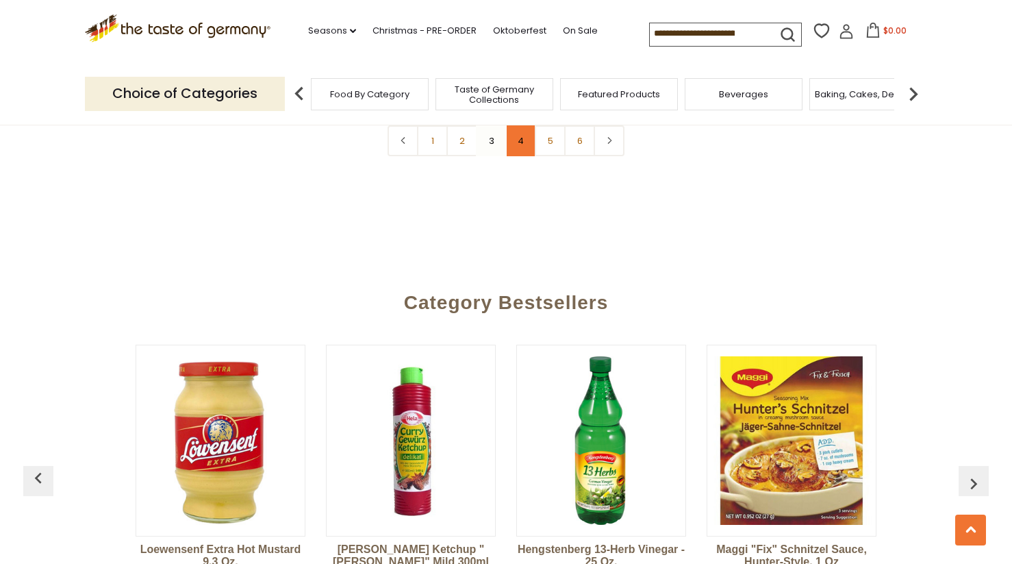
click at [521, 132] on link "4" at bounding box center [521, 140] width 31 height 31
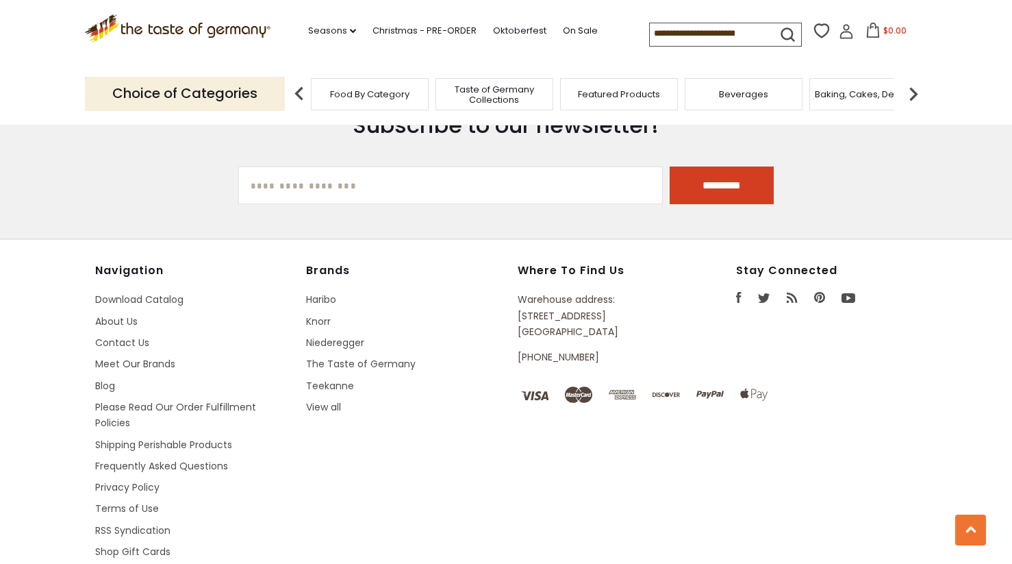
scroll to position [4050, 0]
